Goal: Check status: Check status

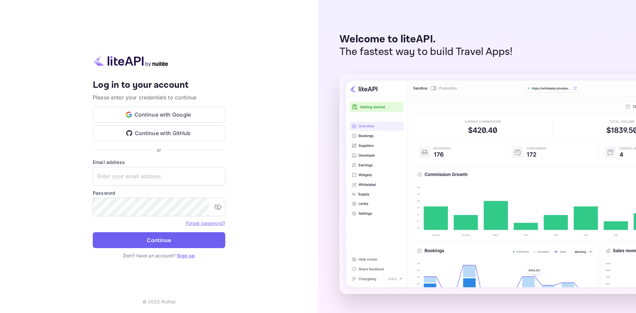
type input "[EMAIL_ADDRESS][DOMAIN_NAME]"
click at [145, 243] on button "Continue" at bounding box center [159, 240] width 133 height 16
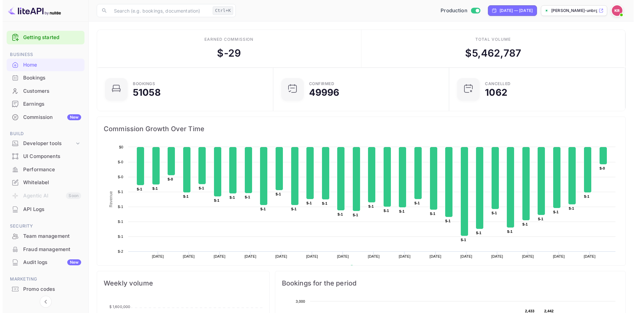
scroll to position [103, 167]
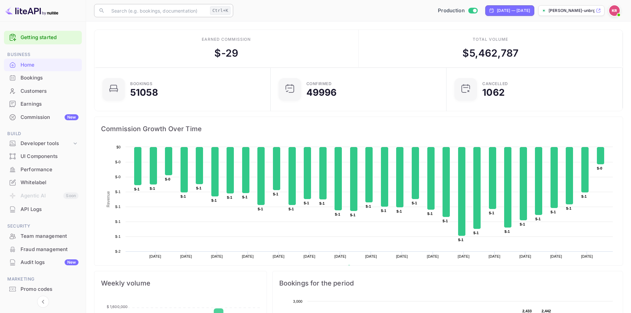
click at [128, 14] on input "text" at bounding box center [157, 10] width 100 height 13
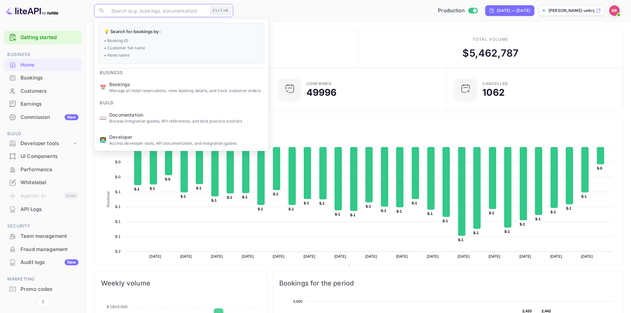
paste input "cr9kH0gZD"
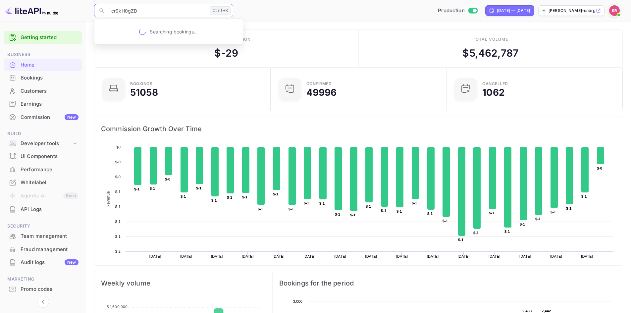
type input "cr9kH0gZD"
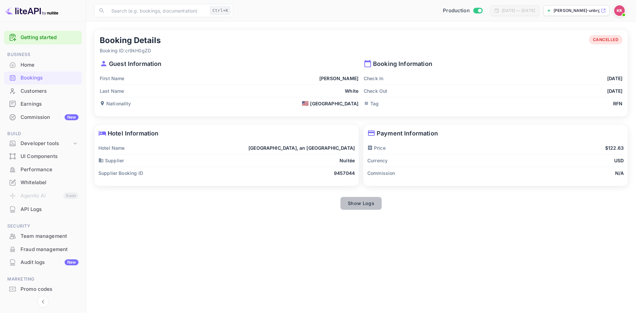
click at [359, 206] on button "Show Logs" at bounding box center [361, 203] width 42 height 13
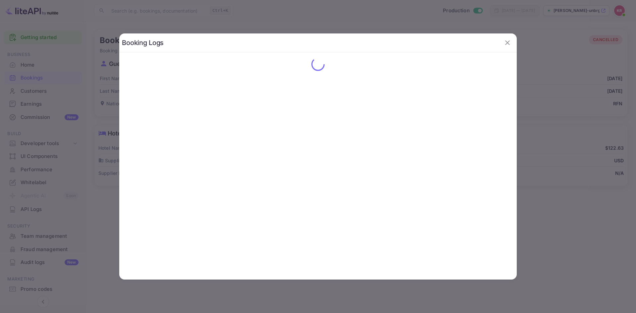
click at [509, 43] on icon "button" at bounding box center [508, 43] width 8 height 8
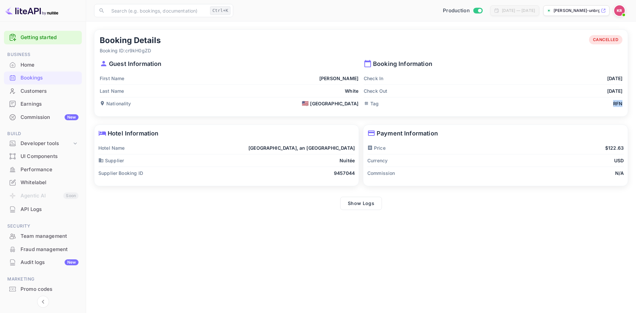
drag, startPoint x: 604, startPoint y: 107, endPoint x: 627, endPoint y: 106, distance: 22.5
click at [627, 106] on div "Booking Details Booking ID: cr9kH0gZD CANCELLED Guest Information First Name [P…" at bounding box center [361, 73] width 534 height 86
click at [361, 208] on button "Show Logs" at bounding box center [361, 203] width 42 height 13
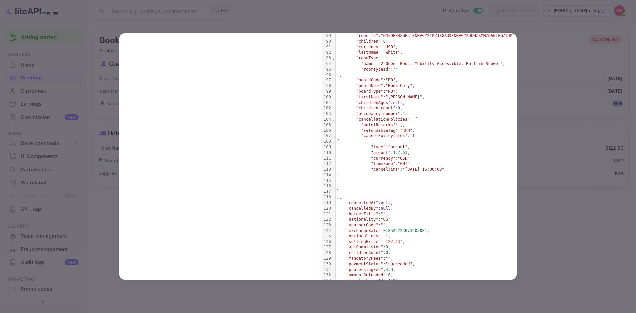
scroll to position [524, 0]
click at [534, 47] on div at bounding box center [318, 156] width 636 height 313
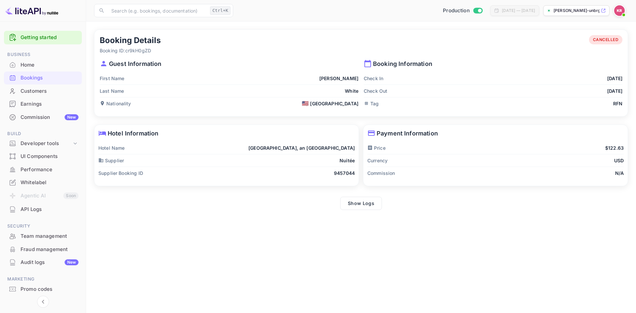
click at [598, 97] on div "Tag RFN" at bounding box center [493, 103] width 259 height 12
click at [478, 76] on div "Check In [DATE]" at bounding box center [493, 78] width 259 height 13
click at [369, 89] on p "Check Out" at bounding box center [376, 90] width 24 height 7
click at [372, 104] on p "Tag" at bounding box center [371, 103] width 15 height 7
click at [321, 109] on div "Nationality 🇺🇸 [DEMOGRAPHIC_DATA]" at bounding box center [229, 103] width 259 height 12
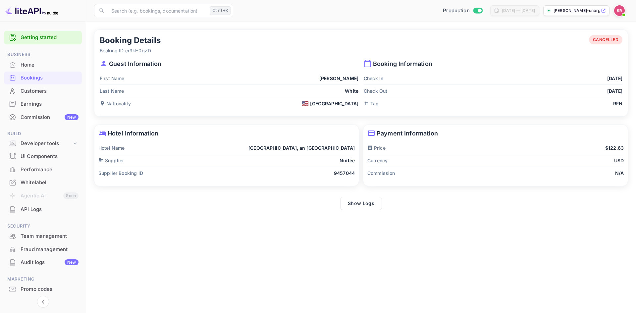
click at [344, 157] on p "Nuitée" at bounding box center [347, 160] width 15 height 7
click at [410, 175] on div "Commission N/A" at bounding box center [495, 173] width 256 height 12
click at [307, 176] on div "Supplier Booking ID 9457044" at bounding box center [226, 173] width 256 height 12
drag, startPoint x: 604, startPoint y: 149, endPoint x: 623, endPoint y: 149, distance: 19.2
click at [623, 149] on div "Price $122.63" at bounding box center [495, 148] width 256 height 13
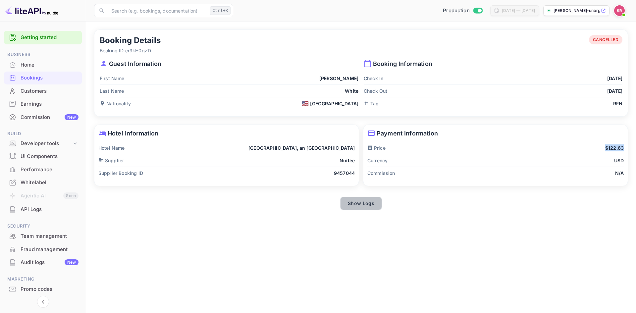
click at [353, 205] on button "Show Logs" at bounding box center [361, 203] width 42 height 13
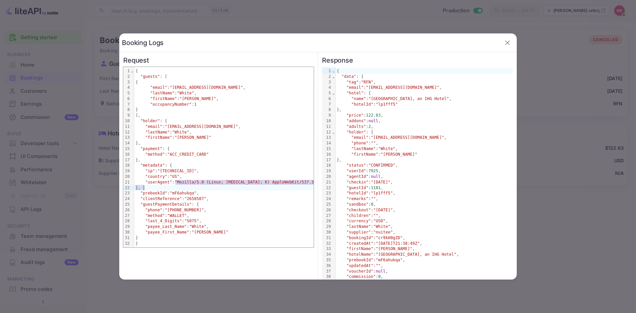
scroll to position [0, 6]
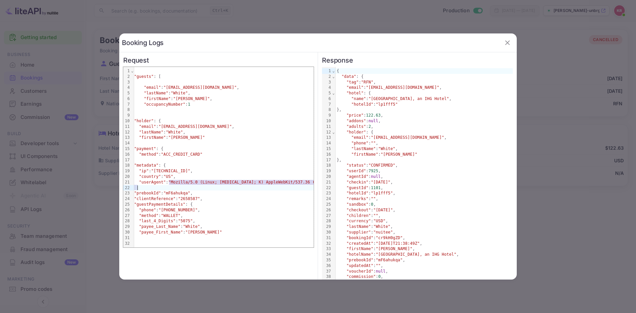
drag, startPoint x: 176, startPoint y: 180, endPoint x: 293, endPoint y: 190, distance: 117.4
click at [293, 190] on div "{ "guests" : [ { "email" : "[EMAIL_ADDRESS][DOMAIN_NAME]" , "lastName" : "White…" at bounding box center [286, 157] width 317 height 181
click at [170, 206] on span ""guestPaymentDetails"" at bounding box center [159, 204] width 51 height 5
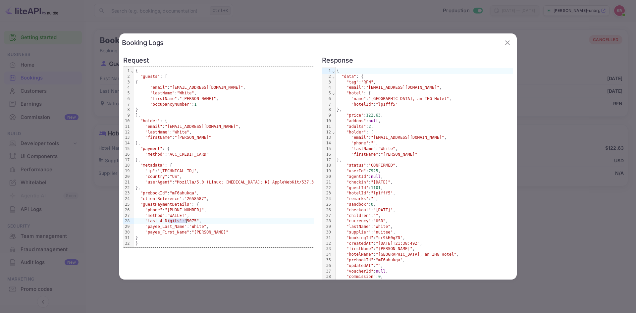
drag, startPoint x: 168, startPoint y: 219, endPoint x: 188, endPoint y: 221, distance: 20.0
click at [187, 221] on div ""last_4_Digits" : "5075" ," at bounding box center [292, 221] width 317 height 6
click at [189, 222] on span ""5075"" at bounding box center [192, 221] width 15 height 5
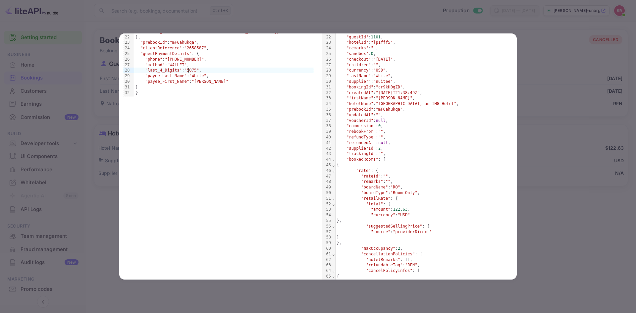
scroll to position [166, 0]
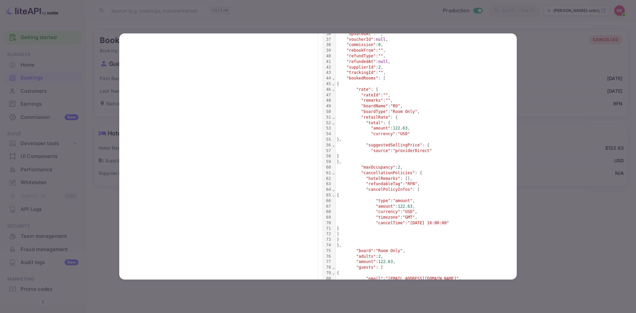
click at [554, 43] on div at bounding box center [318, 156] width 636 height 313
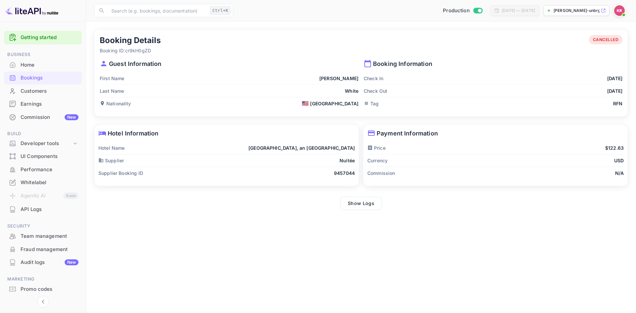
click at [602, 37] on span "CANCELLED" at bounding box center [606, 40] width 34 height 6
drag, startPoint x: 366, startPoint y: 104, endPoint x: 612, endPoint y: 106, distance: 246.2
click at [624, 114] on div "Booking Details Booking ID: cr9kH0gZD CANCELLED Guest Information First Name [P…" at bounding box center [361, 73] width 534 height 86
drag, startPoint x: 606, startPoint y: 101, endPoint x: 620, endPoint y: 103, distance: 14.0
click at [620, 103] on div "Tag RFN" at bounding box center [493, 103] width 259 height 12
